Goal: Information Seeking & Learning: Find specific fact

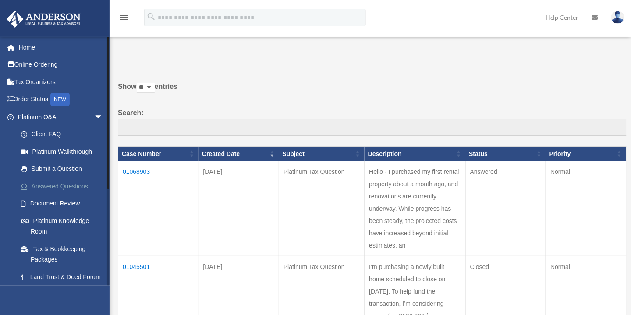
click at [48, 189] on link "Answered Questions" at bounding box center [64, 187] width 104 height 18
click at [43, 186] on link "Answered Questions" at bounding box center [64, 187] width 104 height 18
click at [147, 166] on td "01068903" at bounding box center [158, 208] width 81 height 95
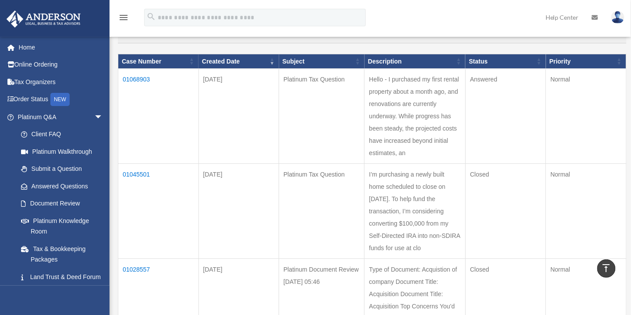
scroll to position [81, 0]
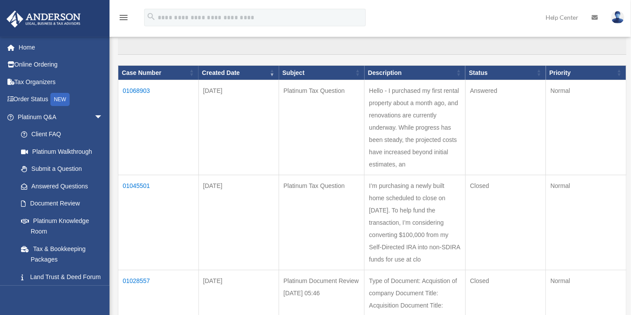
click at [144, 87] on td "01068903" at bounding box center [158, 127] width 81 height 95
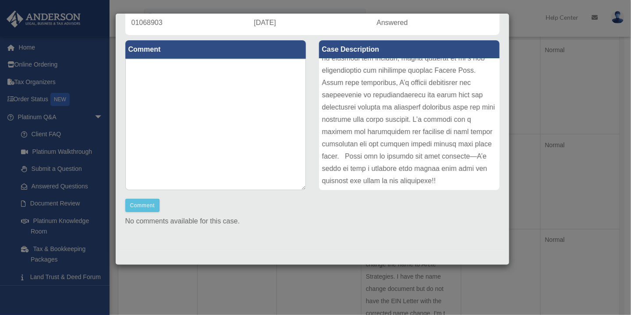
scroll to position [313, 0]
click at [559, 114] on div "Case Detail × Platinum Tax Question Case Number 01068903 Created Date August 7,…" at bounding box center [315, 157] width 631 height 315
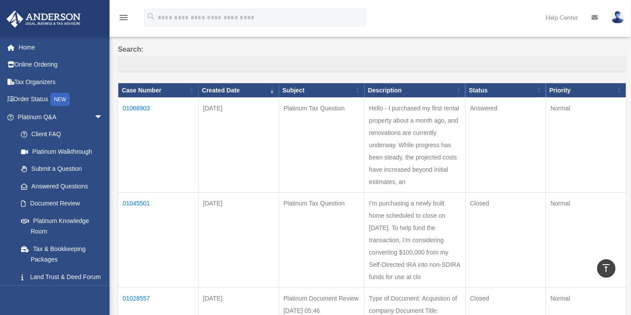
scroll to position [0, 0]
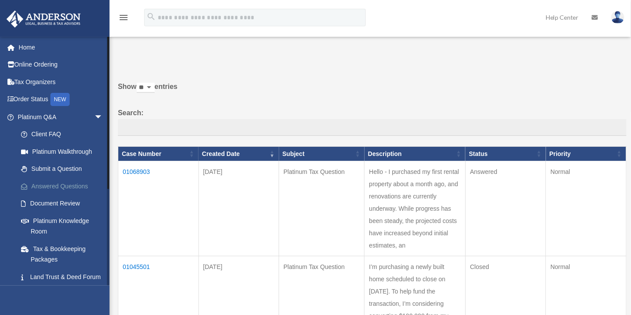
click at [66, 186] on link "Answered Questions" at bounding box center [64, 187] width 104 height 18
click at [143, 170] on td "01068903" at bounding box center [158, 208] width 81 height 95
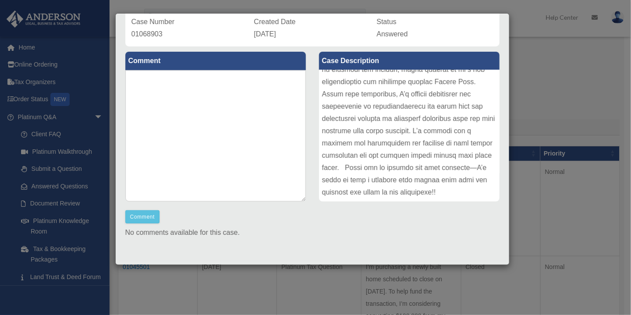
scroll to position [82, 0]
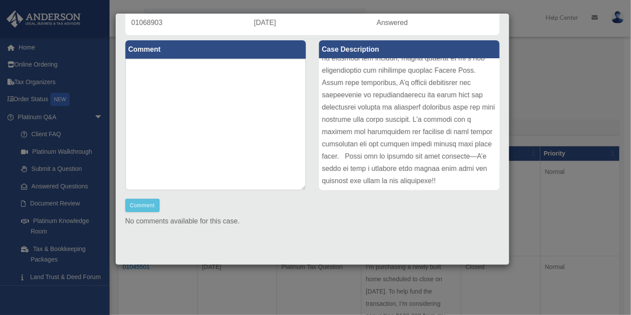
click at [571, 111] on div "Case Detail × Platinum Tax Question Case Number 01068903 Created Date August 7,…" at bounding box center [315, 157] width 631 height 315
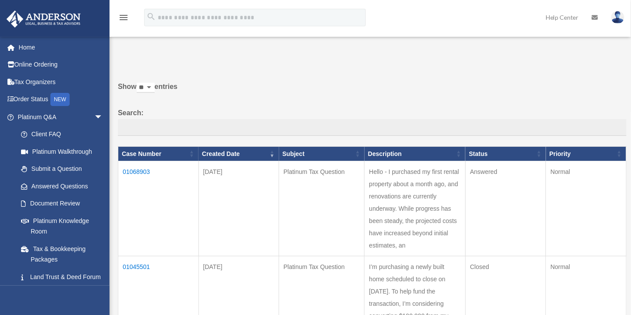
click at [151, 176] on td "01068903" at bounding box center [158, 208] width 81 height 95
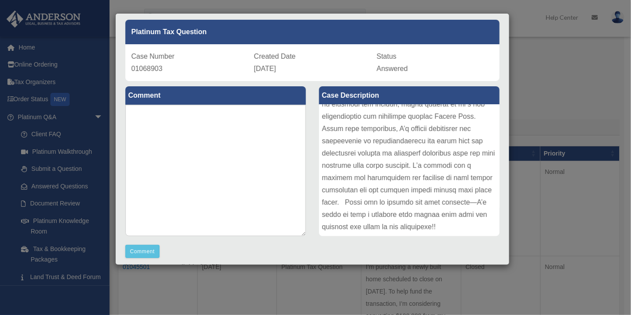
scroll to position [28, 0]
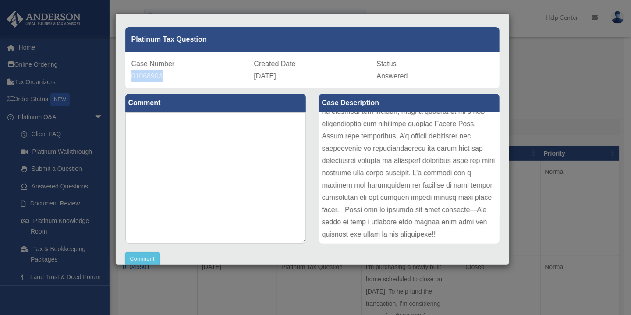
drag, startPoint x: 169, startPoint y: 80, endPoint x: 126, endPoint y: 79, distance: 43.0
click at [126, 79] on div "Case Number 01068903 Created Date August 7, 2025 Status Answered" at bounding box center [312, 70] width 375 height 37
copy span "01068903"
click at [60, 223] on div "Case Detail × Platinum Tax Question Case Number 01068903 Created Date [DATE] St…" at bounding box center [315, 157] width 631 height 315
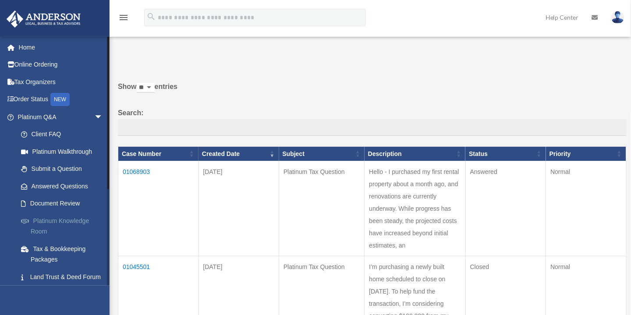
click at [60, 223] on link "Platinum Knowledge Room" at bounding box center [64, 226] width 104 height 28
click at [56, 220] on link "Platinum Knowledge Room" at bounding box center [64, 226] width 104 height 28
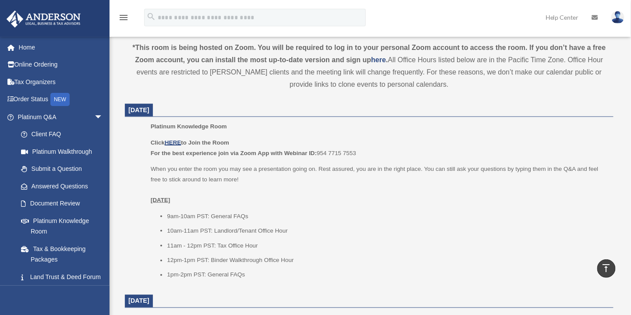
scroll to position [328, 0]
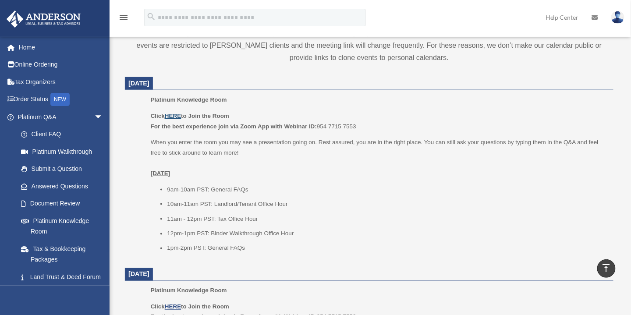
click at [175, 117] on u "HERE" at bounding box center [173, 116] width 16 height 7
click at [53, 185] on link "Answered Questions" at bounding box center [64, 187] width 104 height 18
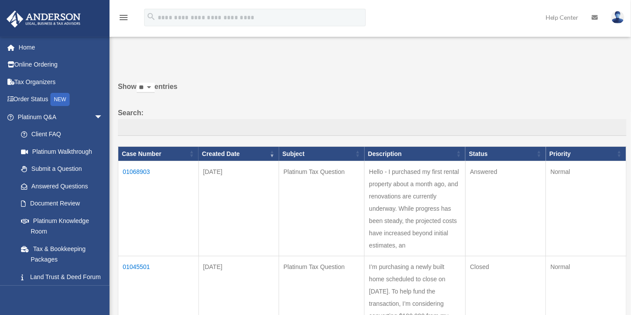
click at [126, 170] on td "01068903" at bounding box center [158, 208] width 81 height 95
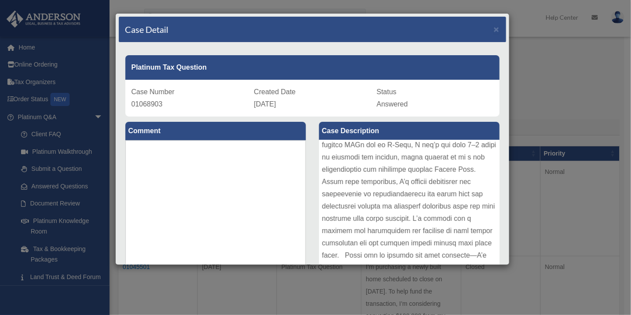
scroll to position [132, 0]
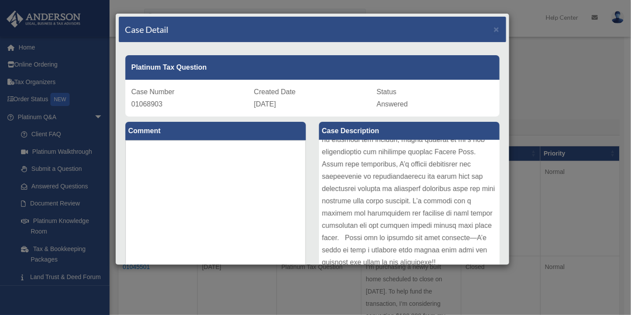
drag, startPoint x: 510, startPoint y: 154, endPoint x: 518, endPoint y: 247, distance: 93.3
click at [518, 247] on div "Case Detail × Platinum Tax Question Case Number 01068903 Created Date [DATE] St…" at bounding box center [315, 157] width 631 height 315
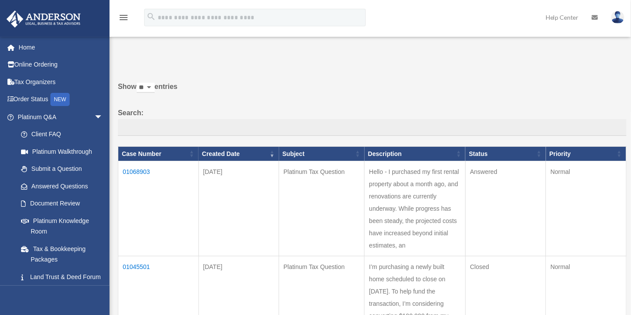
click at [141, 170] on td "01068903" at bounding box center [158, 208] width 81 height 95
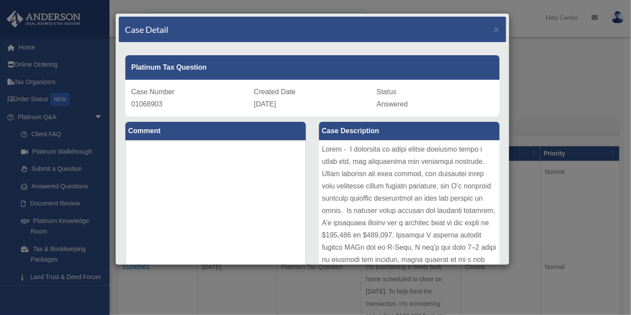
click at [27, 46] on div "Case Detail × Platinum Tax Question Case Number 01068903 Created Date [DATE] St…" at bounding box center [315, 157] width 631 height 315
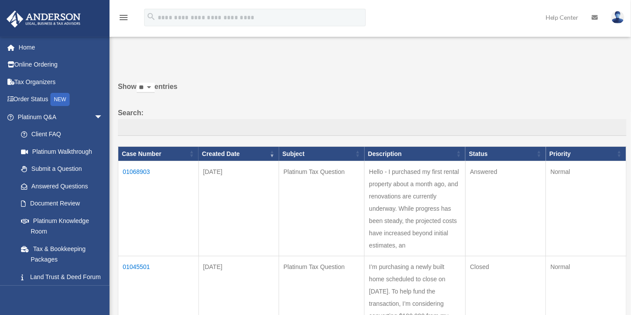
click at [138, 170] on td "01068903" at bounding box center [158, 208] width 81 height 95
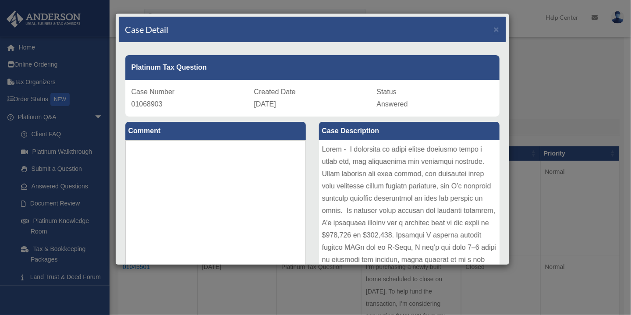
click at [60, 183] on div "Case Detail × Platinum Tax Question Case Number 01068903 Created Date [DATE] St…" at bounding box center [315, 157] width 631 height 315
